Goal: Task Accomplishment & Management: Use online tool/utility

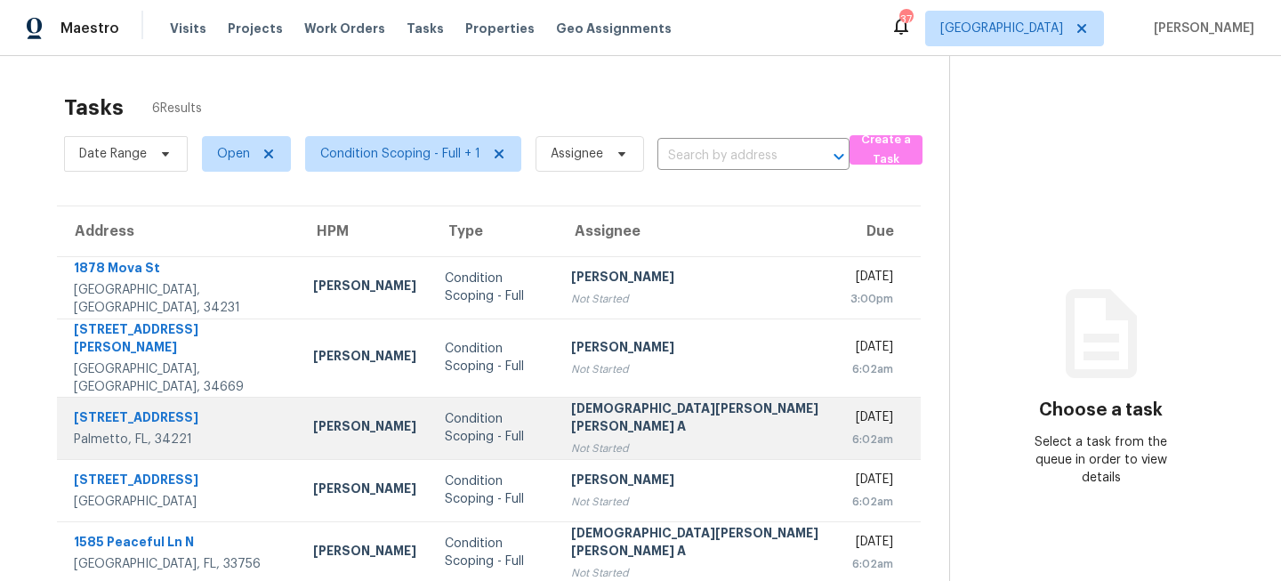
scroll to position [63, 0]
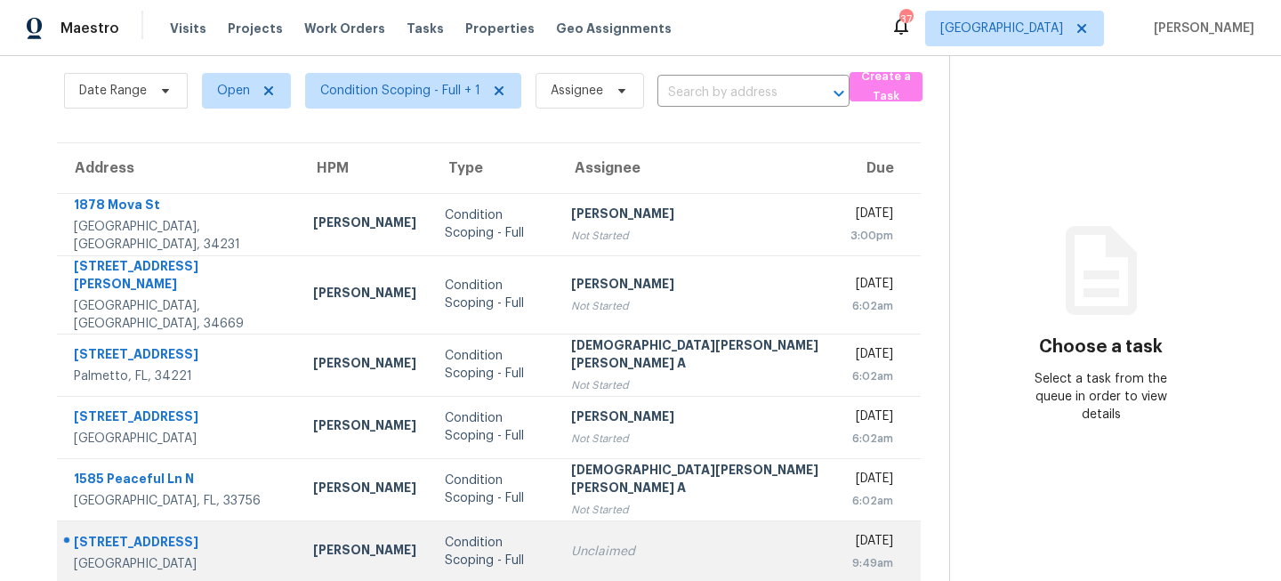
click at [459, 523] on td "Condition Scoping - Full" at bounding box center [494, 552] width 126 height 62
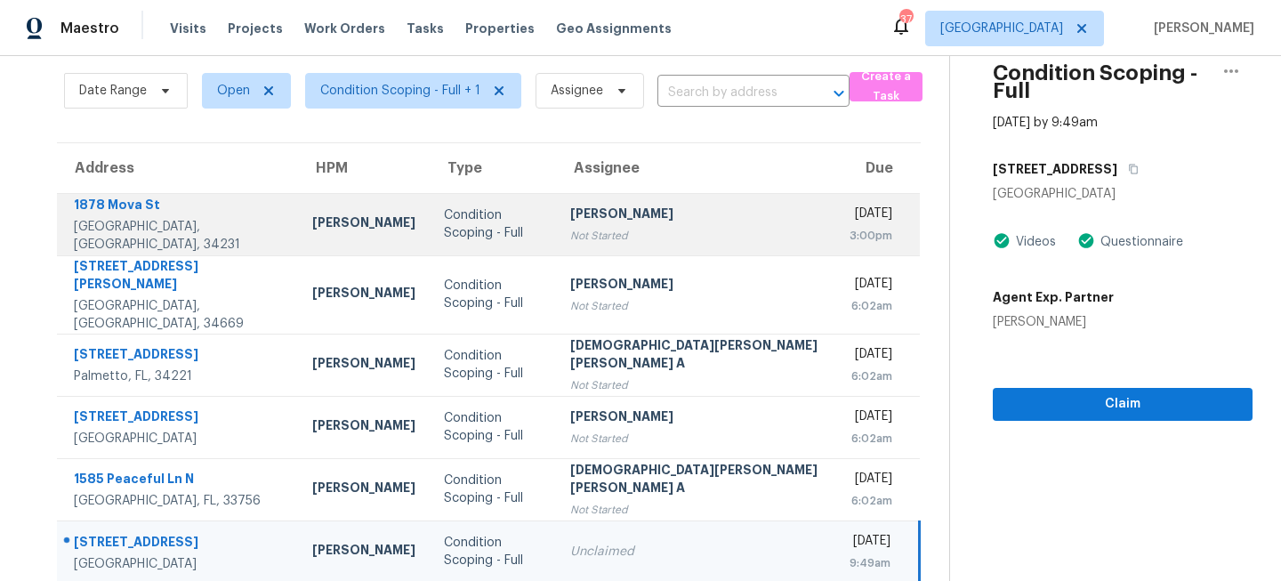
click at [556, 224] on td "Vigneshwaran B Not Started" at bounding box center [695, 224] width 279 height 62
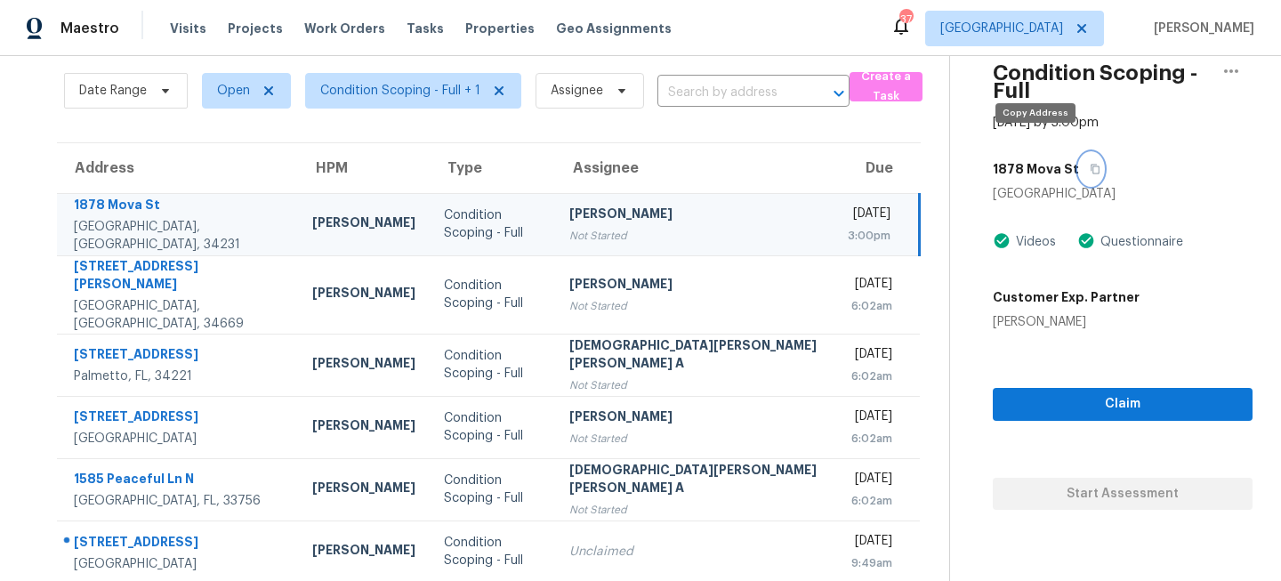
click at [1092, 165] on icon "button" at bounding box center [1096, 170] width 9 height 10
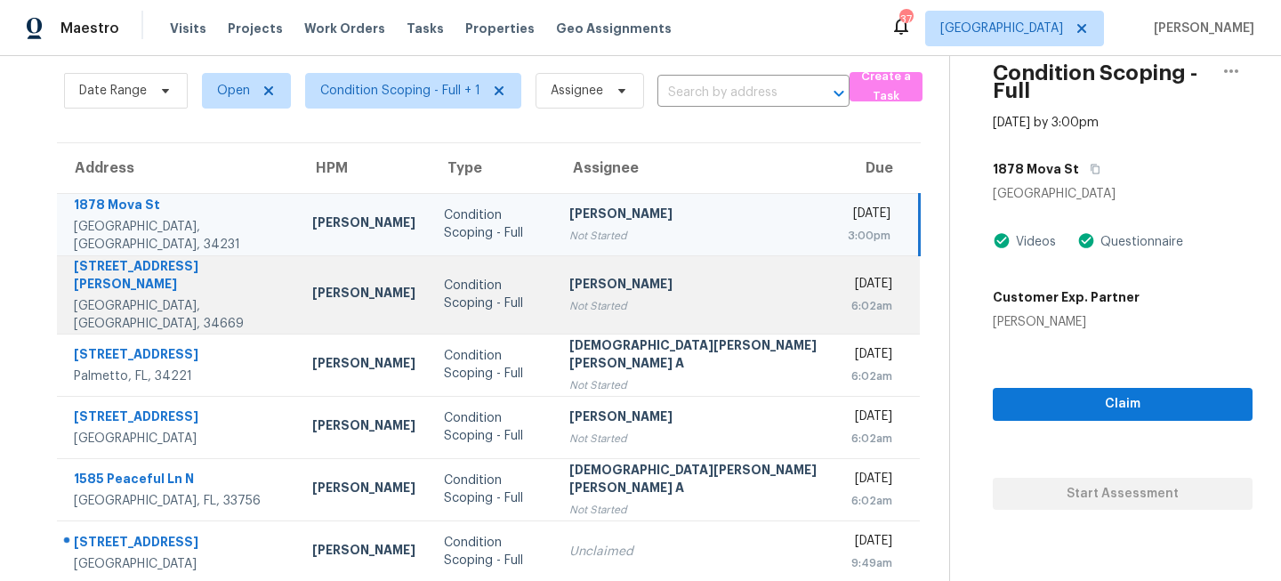
click at [430, 259] on td "Condition Scoping - Full" at bounding box center [493, 294] width 126 height 78
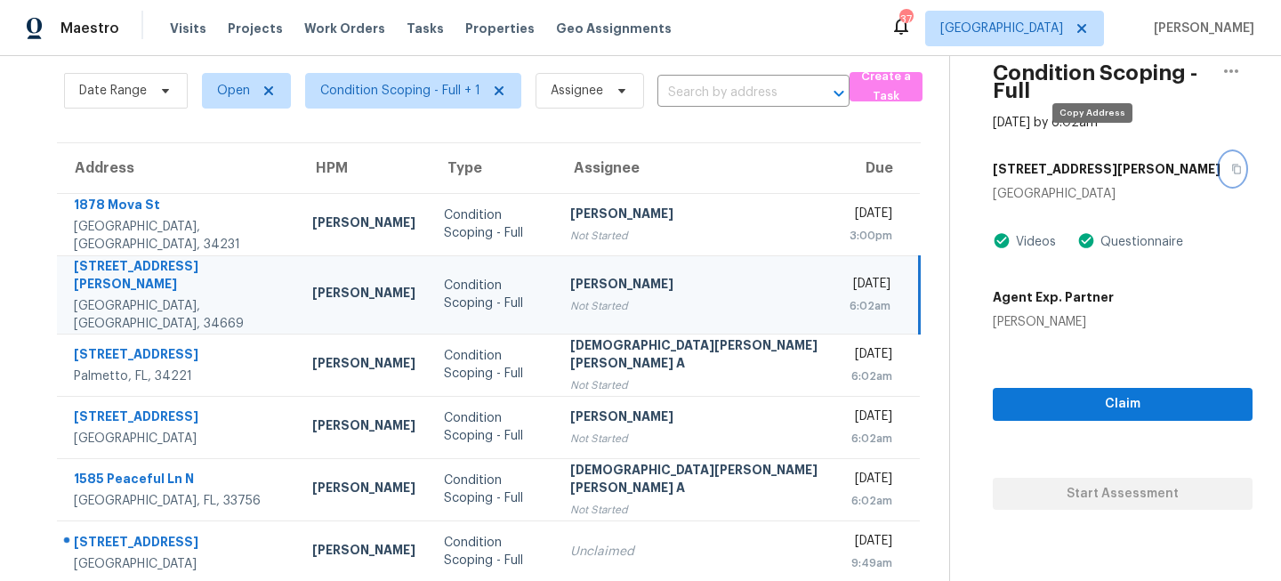
click at [1232, 165] on icon "button" at bounding box center [1236, 170] width 9 height 10
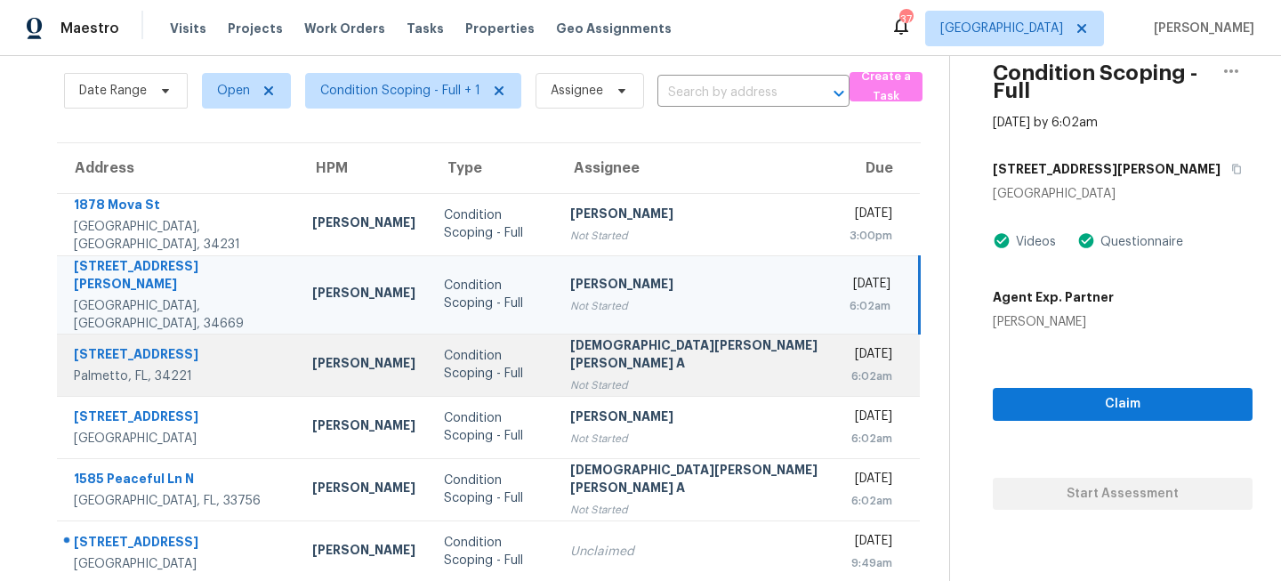
click at [495, 348] on div "Condition Scoping - Full" at bounding box center [493, 365] width 98 height 36
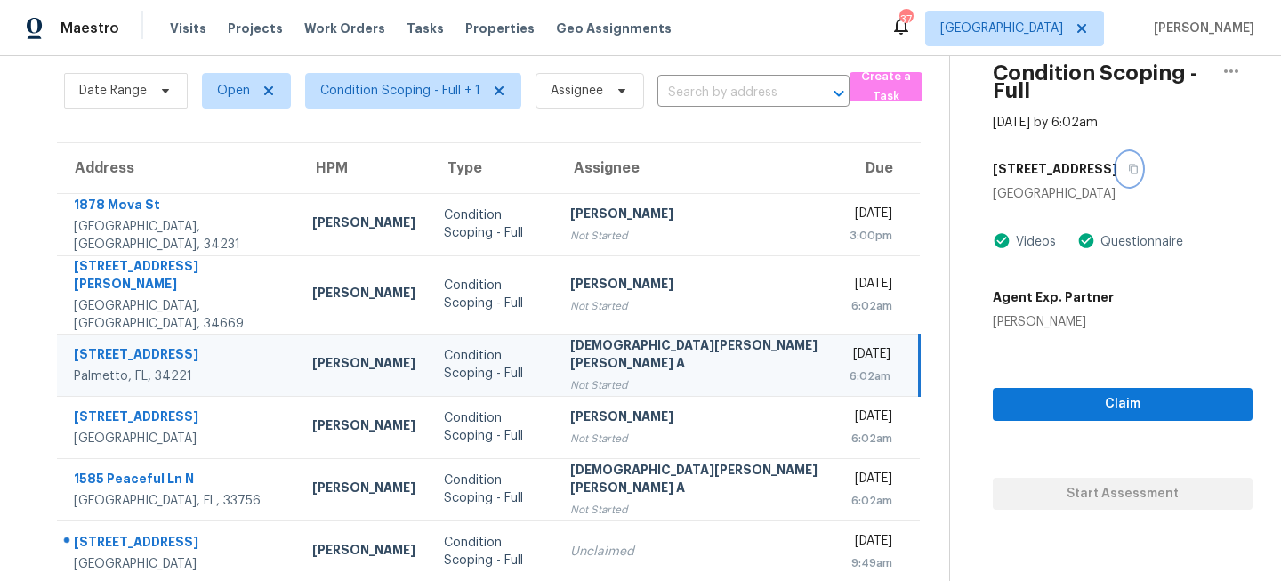
click at [1128, 164] on icon "button" at bounding box center [1133, 169] width 11 height 11
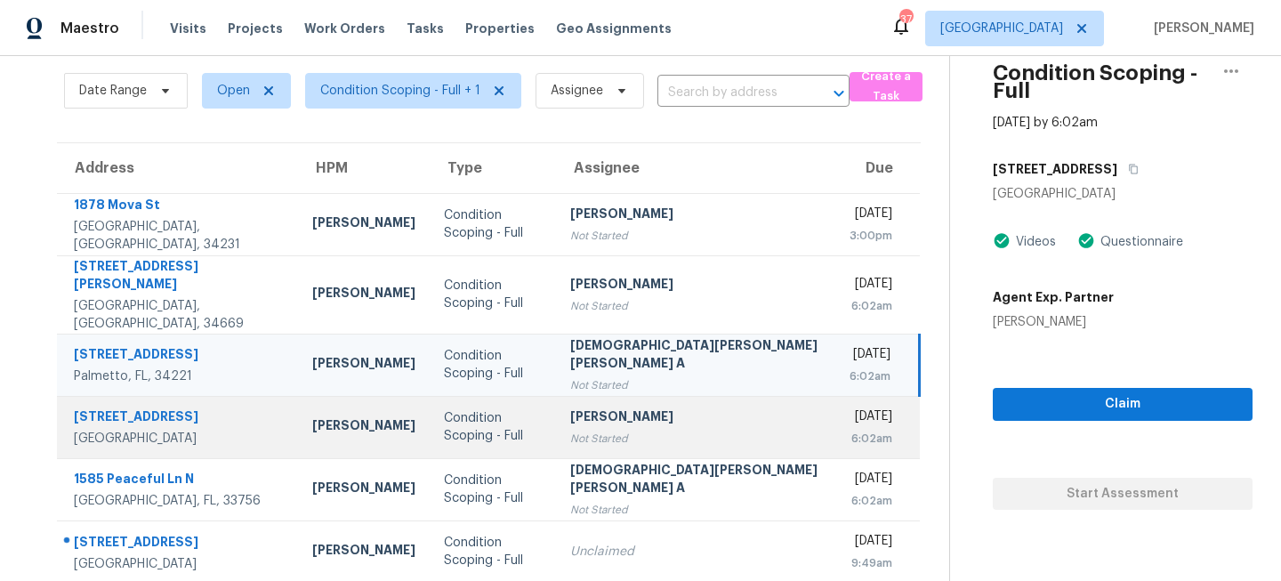
click at [448, 400] on td "Condition Scoping - Full" at bounding box center [493, 427] width 126 height 62
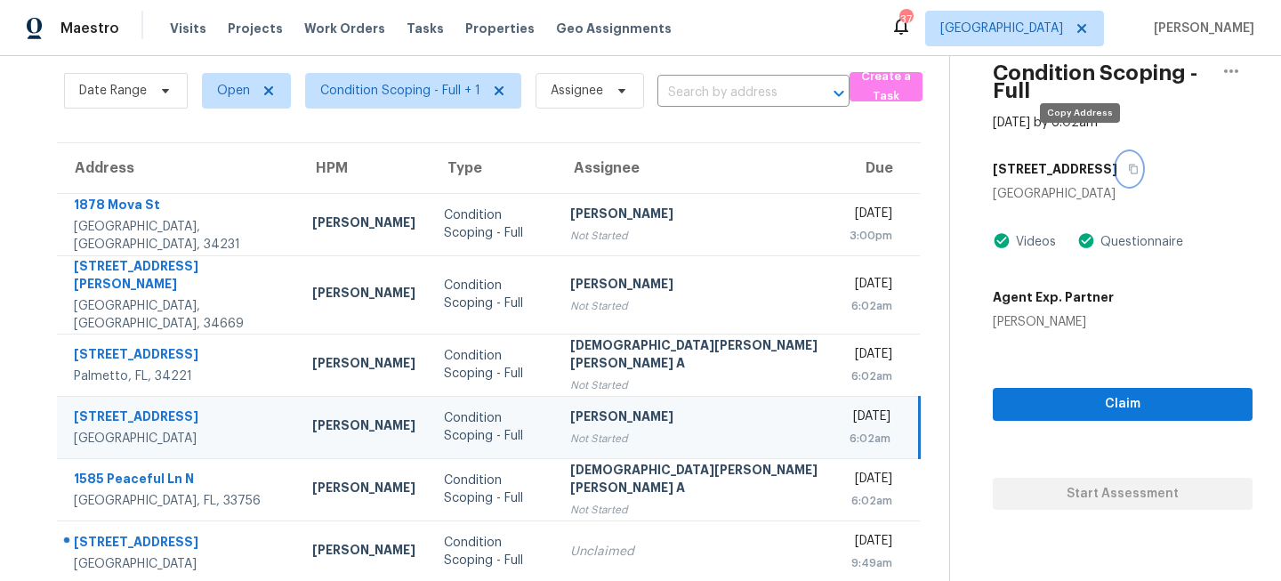
click at [1128, 164] on icon "button" at bounding box center [1133, 169] width 11 height 11
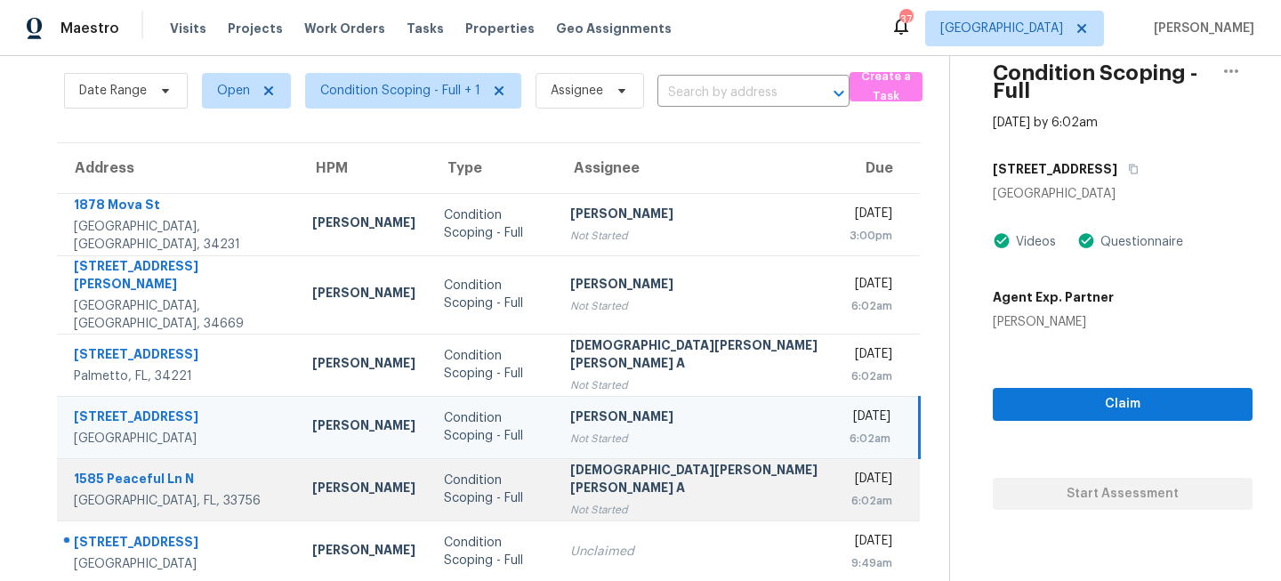
click at [479, 463] on td "Condition Scoping - Full" at bounding box center [493, 489] width 126 height 62
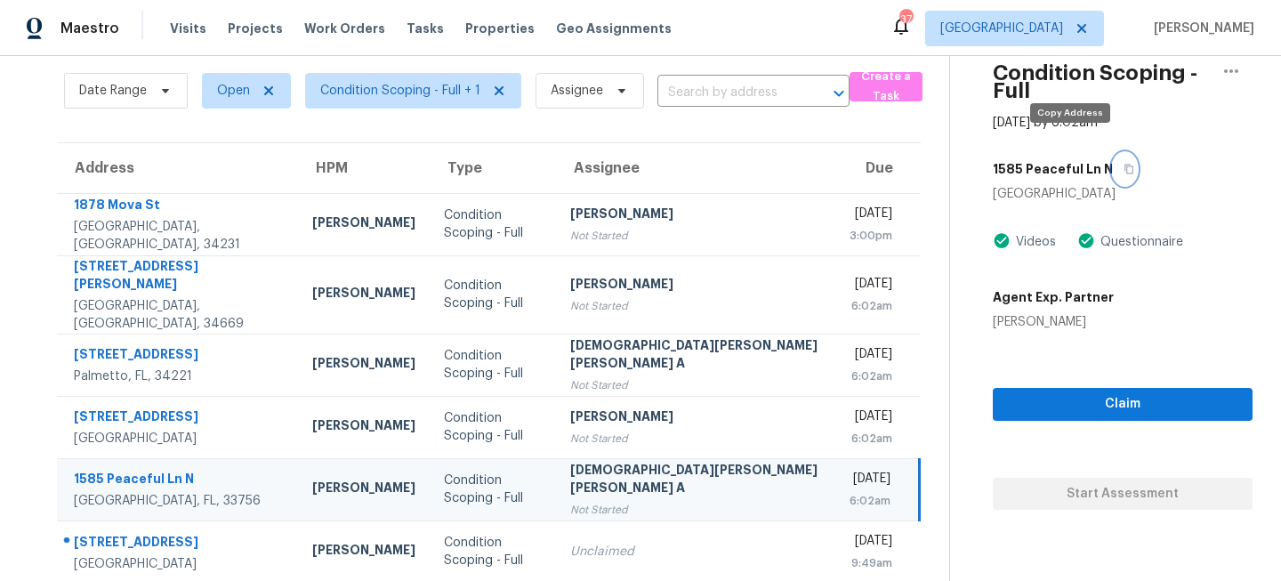
click at [1124, 164] on icon "button" at bounding box center [1129, 169] width 11 height 11
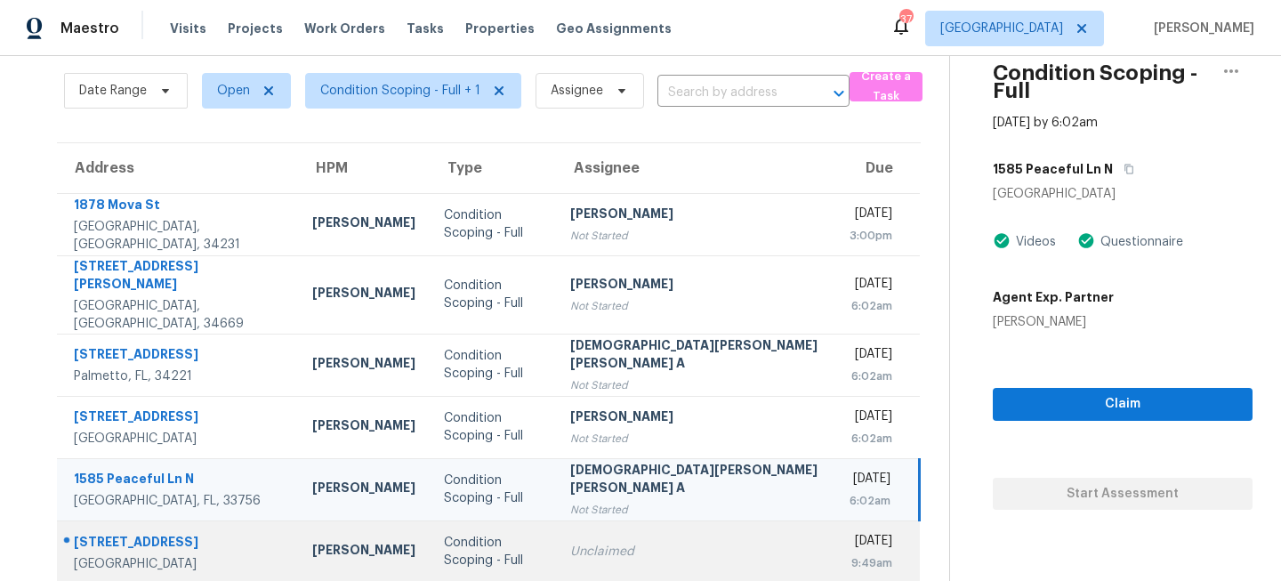
click at [446, 539] on div "Condition Scoping - Full" at bounding box center [493, 552] width 98 height 36
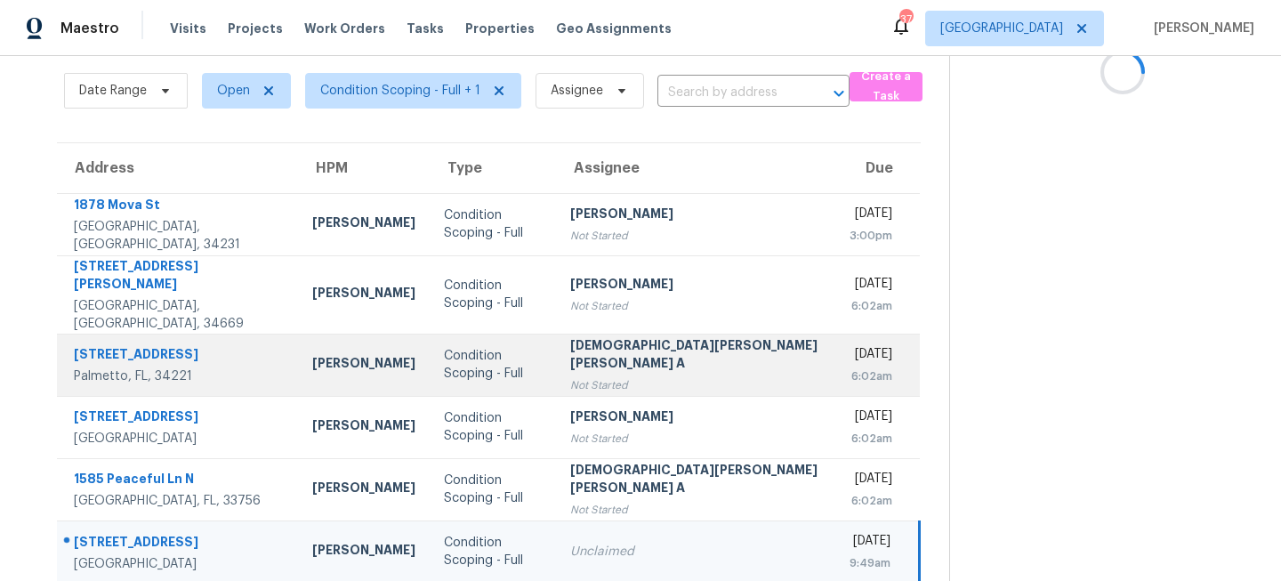
scroll to position [0, 0]
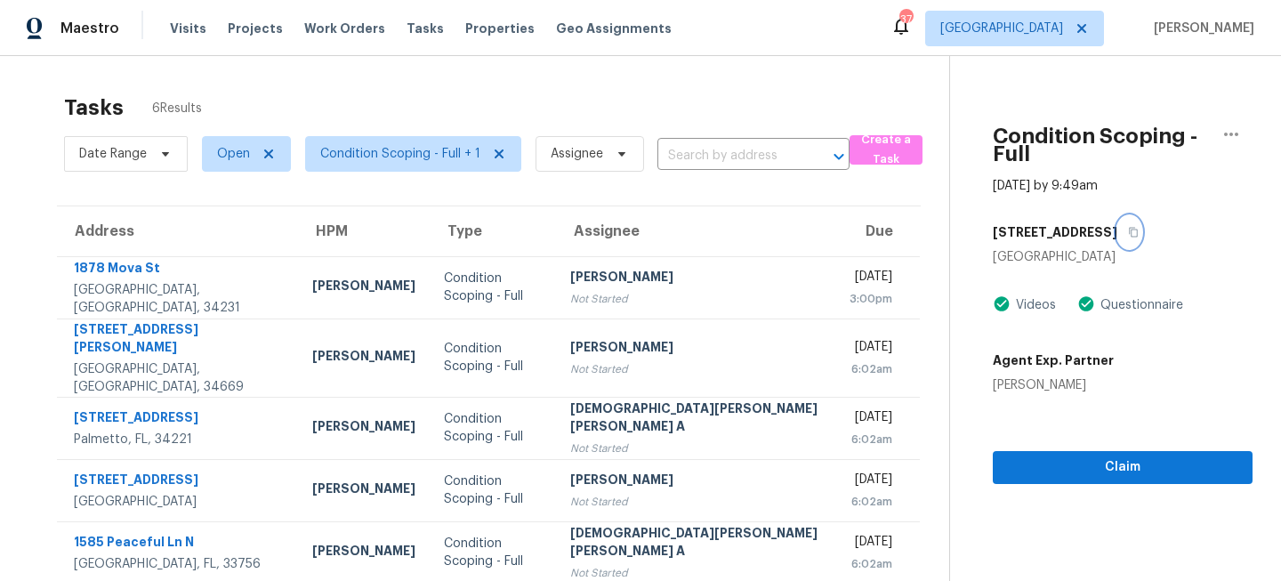
click at [1128, 227] on icon "button" at bounding box center [1133, 232] width 11 height 11
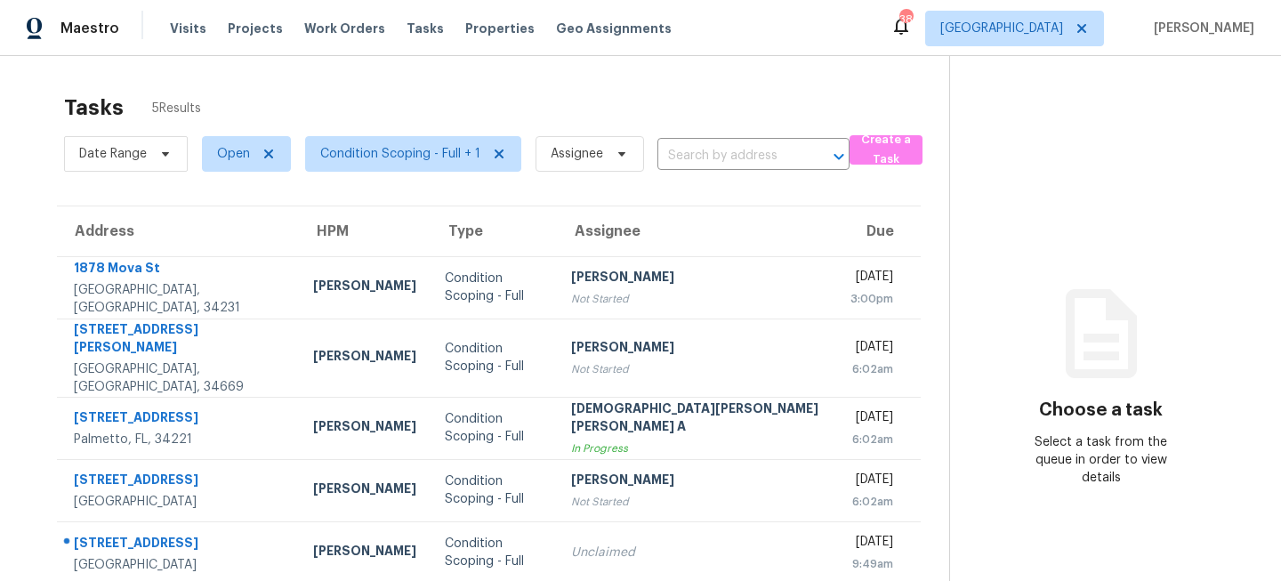
scroll to position [56, 0]
